Goal: Communication & Community: Answer question/provide support

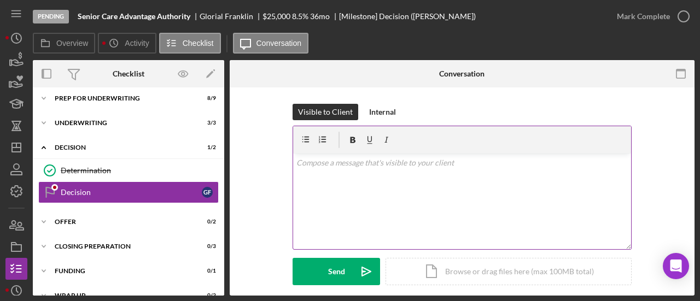
click at [367, 172] on div "v Color teal Color pink Remove color Add row above Add row below Add column bef…" at bounding box center [462, 202] width 338 height 96
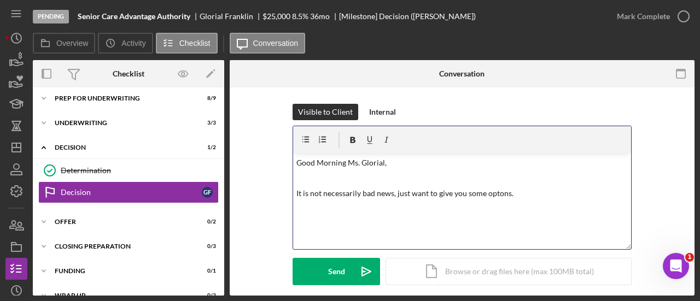
click at [488, 197] on p "It is not necessarily bad news, just want to give you some optons." at bounding box center [462, 194] width 332 height 12
click at [342, 276] on div "Send" at bounding box center [336, 271] width 17 height 27
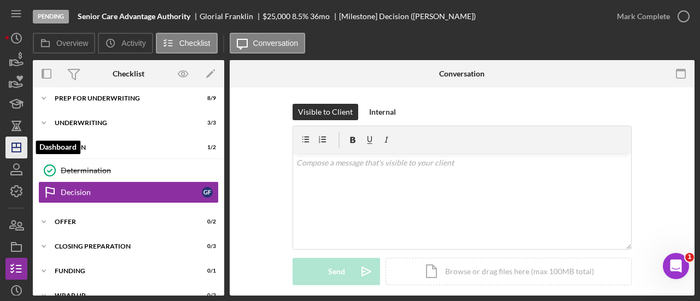
click at [20, 148] on line "button" at bounding box center [16, 148] width 9 height 0
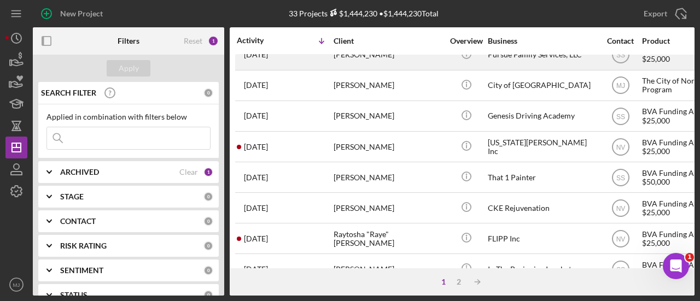
scroll to position [109, 0]
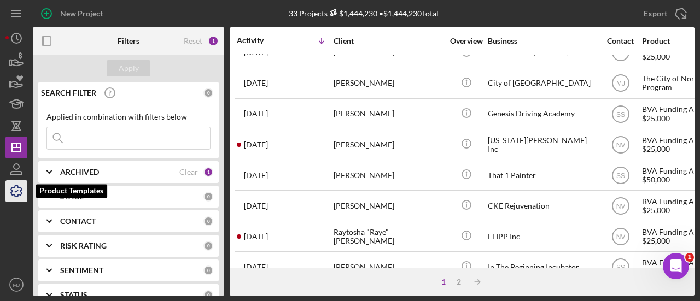
click at [18, 194] on icon "button" at bounding box center [16, 191] width 11 height 11
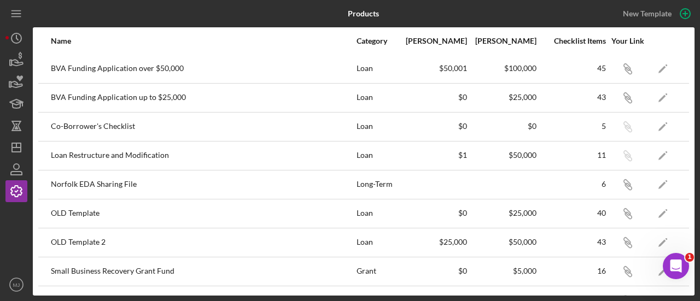
scroll to position [254, 0]
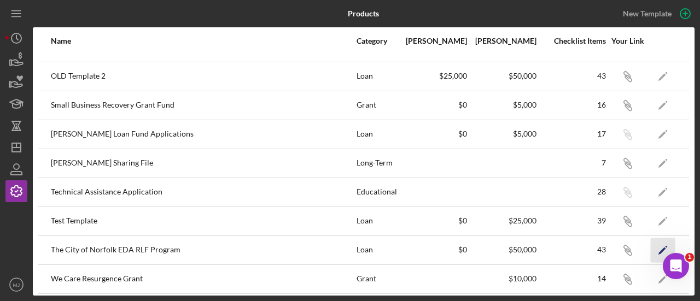
click at [653, 251] on icon "Icon/Edit" at bounding box center [663, 250] width 25 height 25
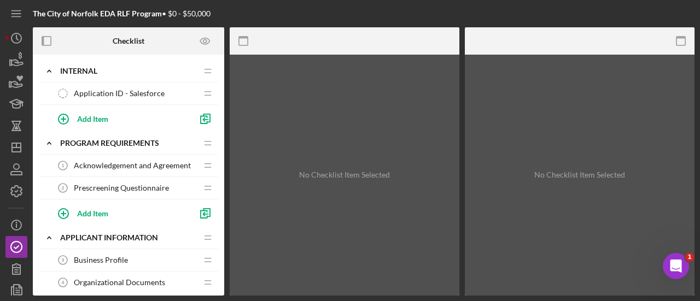
scroll to position [49, 0]
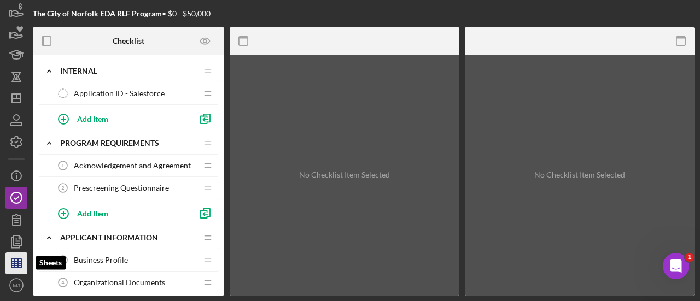
click at [20, 261] on line "button" at bounding box center [16, 261] width 10 height 0
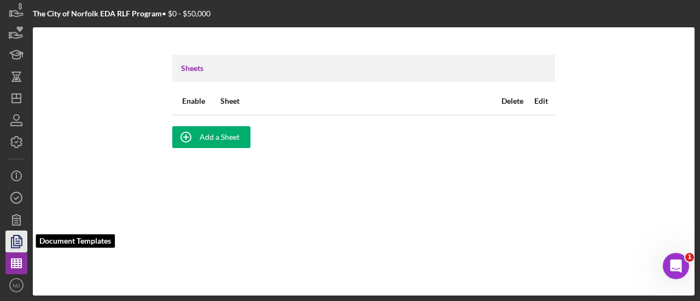
click at [15, 242] on icon "button" at bounding box center [16, 241] width 27 height 27
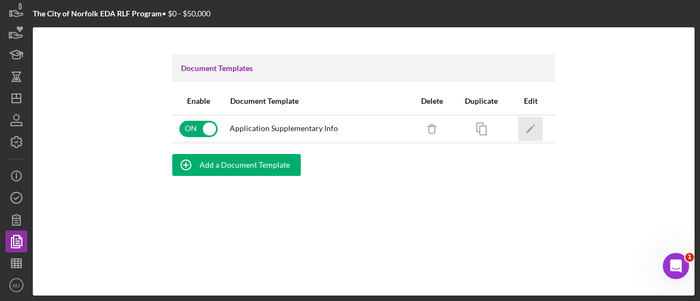
click at [529, 125] on icon "Icon/Edit" at bounding box center [530, 128] width 25 height 25
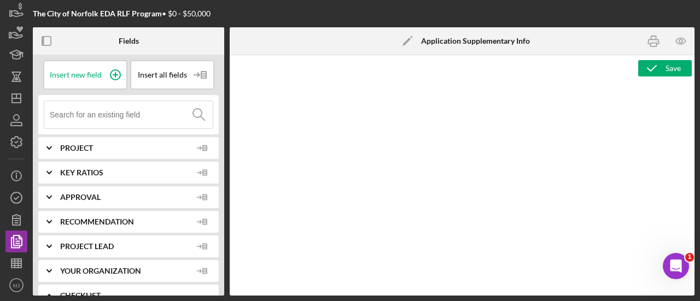
type textarea "<p><img src="https://lenderfitpublicfiles.blob.core.windows.net/product-logos/1…"
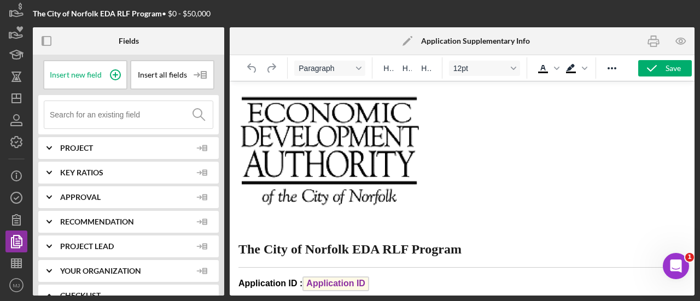
click at [411, 36] on icon "Icon/Edit" at bounding box center [407, 40] width 27 height 27
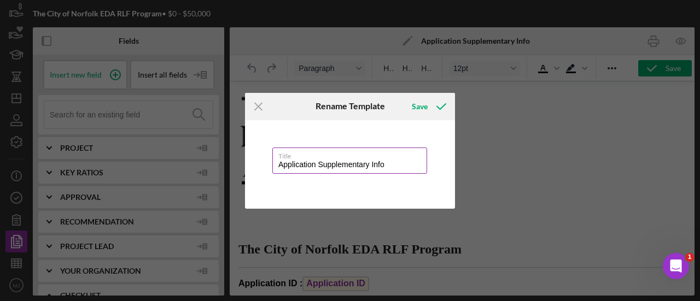
drag, startPoint x: 392, startPoint y: 161, endPoint x: 318, endPoint y: 160, distance: 73.8
click at [318, 160] on input "Application Supplementary Info" at bounding box center [349, 161] width 155 height 26
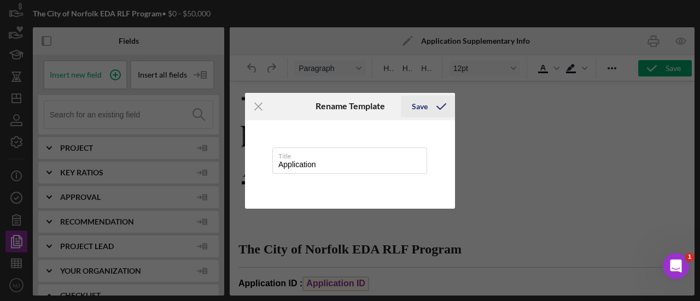
type input "Application"
click at [421, 109] on div "Save" at bounding box center [420, 107] width 16 height 22
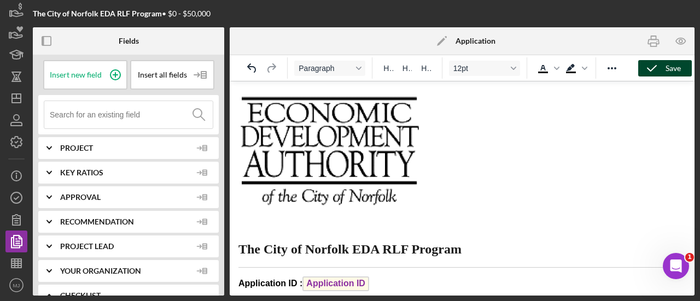
click at [651, 69] on icon "button" at bounding box center [651, 68] width 27 height 27
click at [13, 98] on line "button" at bounding box center [16, 98] width 9 height 0
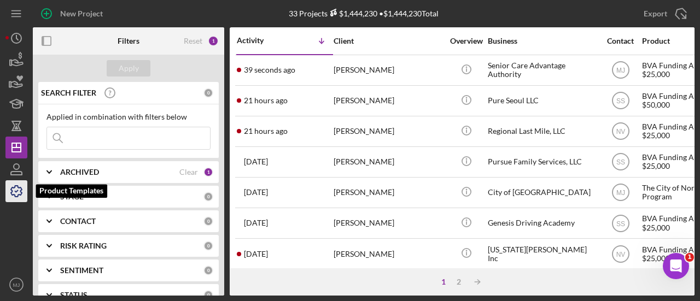
click at [10, 188] on icon "button" at bounding box center [16, 191] width 27 height 27
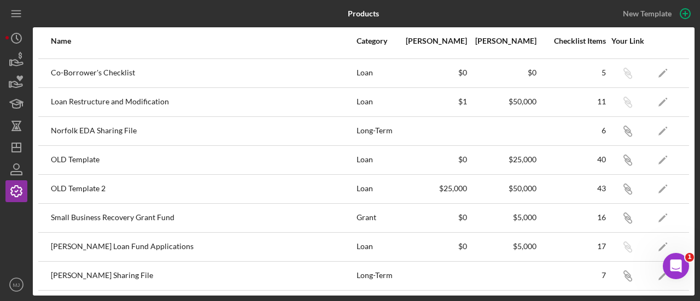
scroll to position [254, 0]
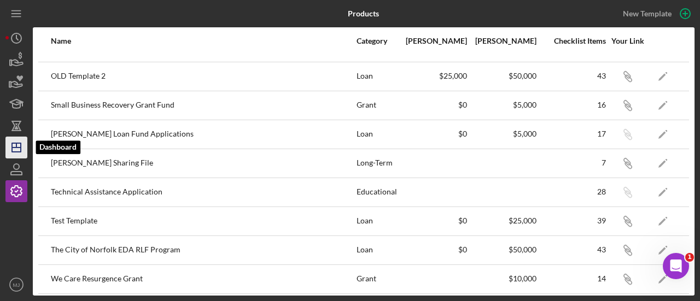
click at [13, 148] on line "button" at bounding box center [16, 148] width 9 height 0
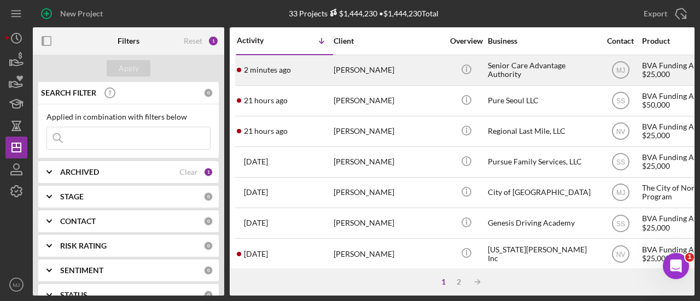
click at [352, 73] on div "[PERSON_NAME]" at bounding box center [388, 70] width 109 height 29
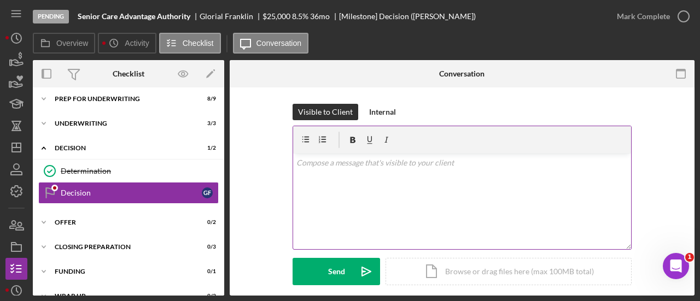
click at [386, 189] on div "v Color teal Color pink Remove color Add row above Add row below Add column bef…" at bounding box center [462, 202] width 338 height 96
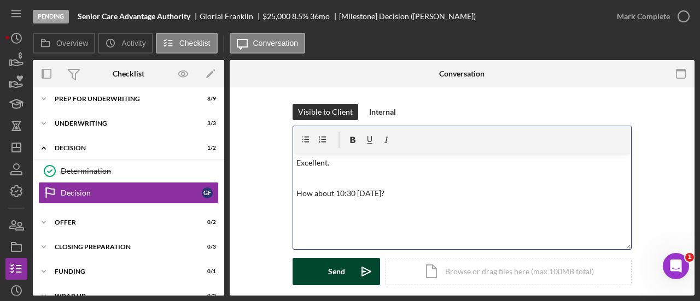
click at [348, 275] on button "Send Icon/icon-invite-send" at bounding box center [336, 271] width 87 height 27
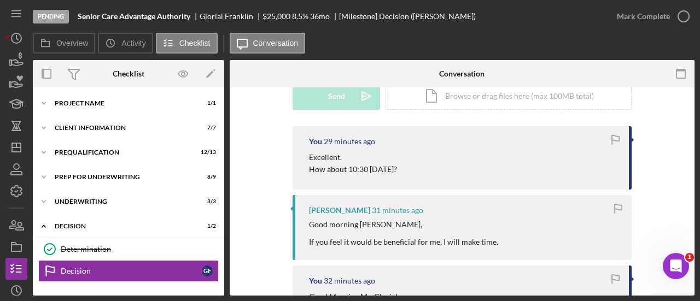
scroll to position [109, 0]
